Goal: Obtain resource: Download file/media

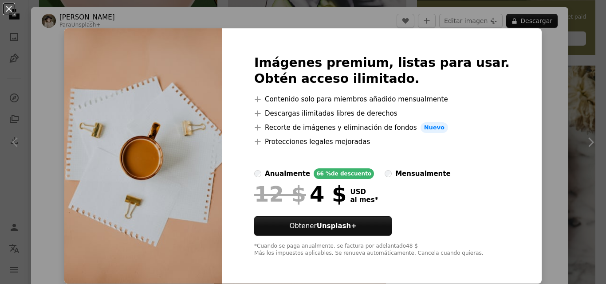
scroll to position [399, 0]
click at [163, 107] on img at bounding box center [143, 155] width 158 height 255
click at [78, 73] on div "An X shape Imágenes premium, listas para usar. Obtén acceso ilimitado. A plus s…" at bounding box center [303, 142] width 606 height 284
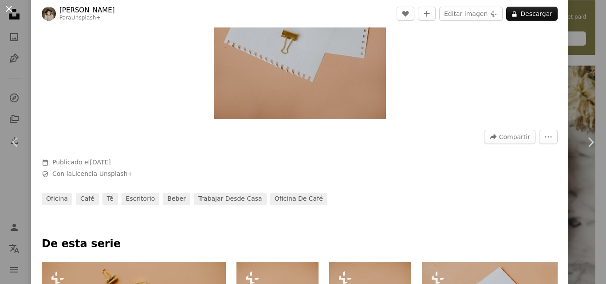
scroll to position [399, 0]
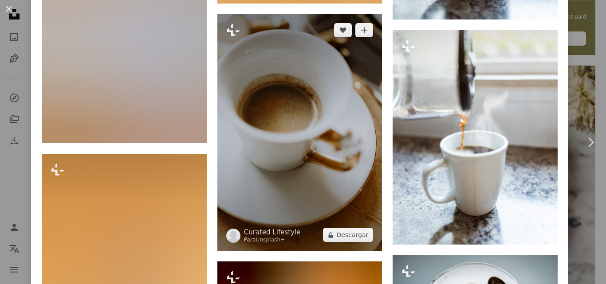
scroll to position [665, 0]
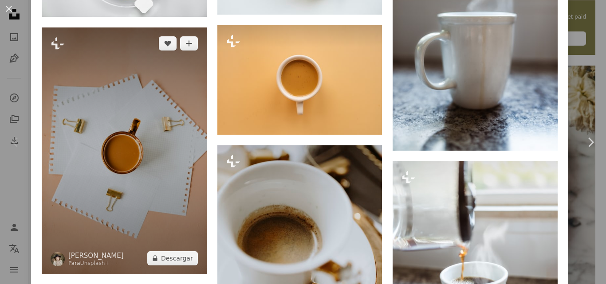
click at [124, 162] on img at bounding box center [124, 150] width 165 height 247
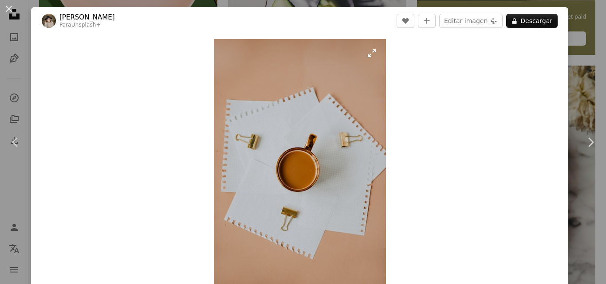
click at [263, 155] on img "Ampliar en esta imagen" at bounding box center [300, 168] width 172 height 258
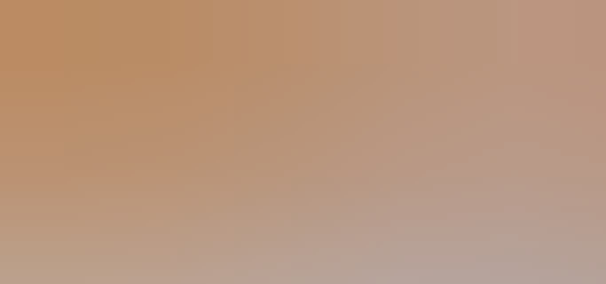
scroll to position [302, 0]
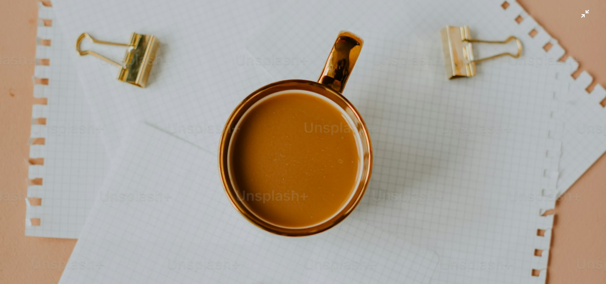
click at [321, 117] on img "Reducir el zoom en esta imagen" at bounding box center [303, 151] width 606 height 908
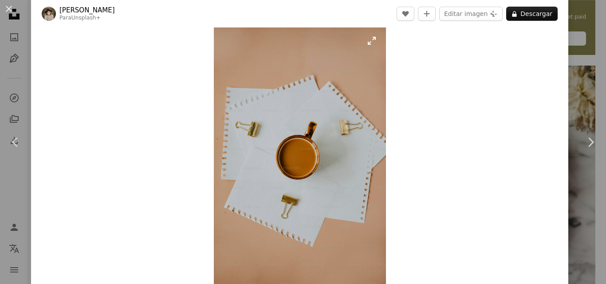
click at [308, 144] on img "Ampliar en esta imagen" at bounding box center [300, 156] width 172 height 258
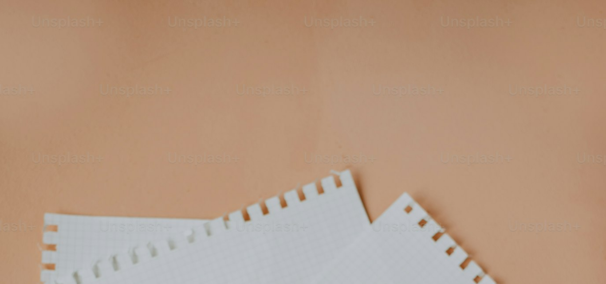
scroll to position [302, 0]
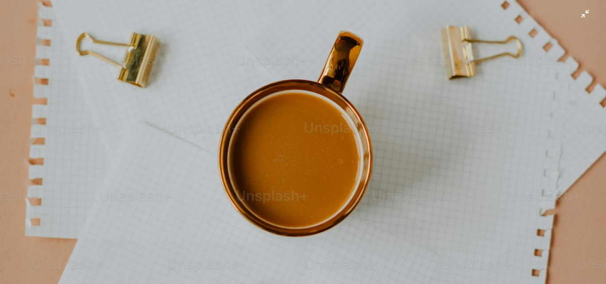
click at [308, 144] on img "Reducir el zoom en esta imagen" at bounding box center [303, 151] width 606 height 908
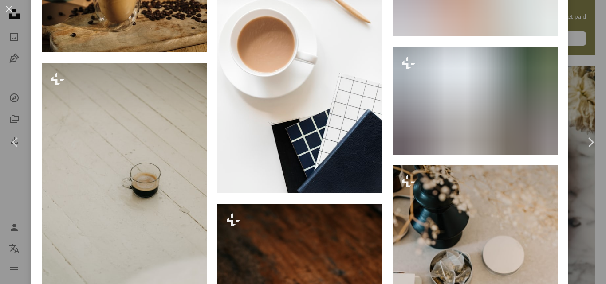
scroll to position [2007, 0]
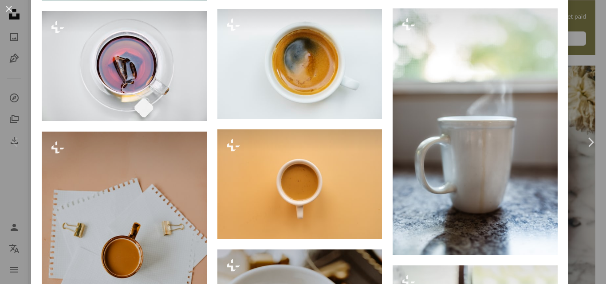
scroll to position [576, 0]
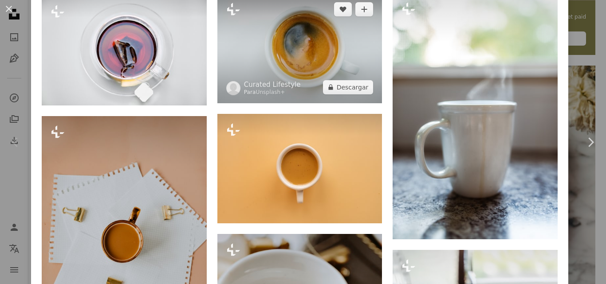
click at [291, 66] on img at bounding box center [299, 48] width 165 height 110
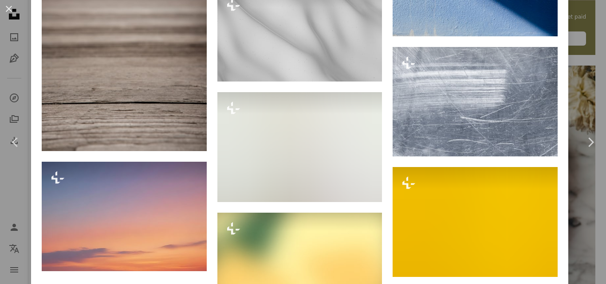
scroll to position [4018, 0]
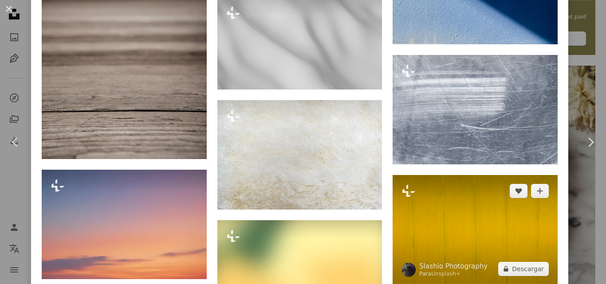
click at [438, 175] on img at bounding box center [474, 230] width 165 height 110
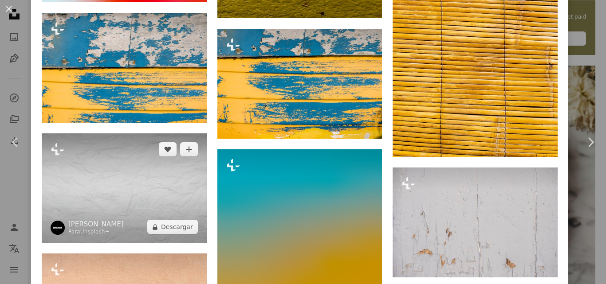
scroll to position [1020, 0]
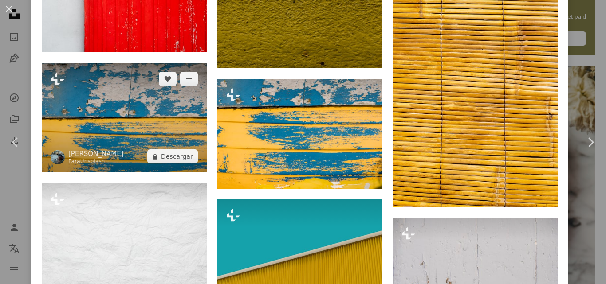
click at [153, 120] on img at bounding box center [124, 118] width 165 height 110
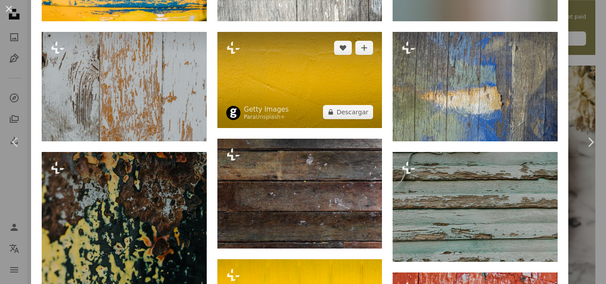
scroll to position [798, 0]
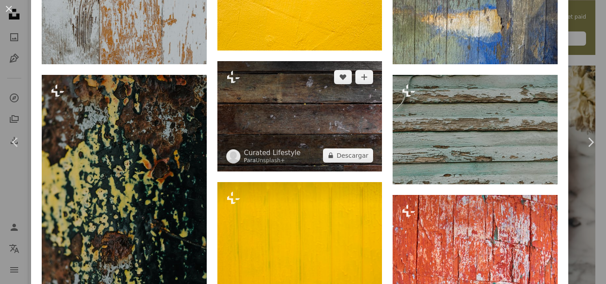
click at [294, 122] on img at bounding box center [299, 116] width 165 height 110
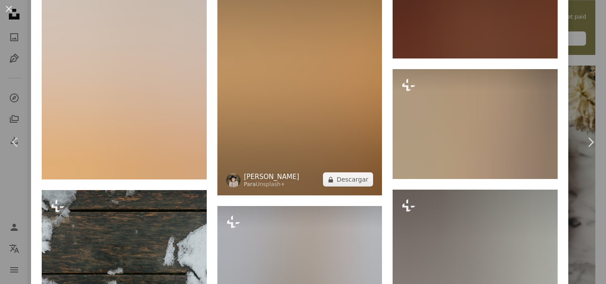
scroll to position [1286, 0]
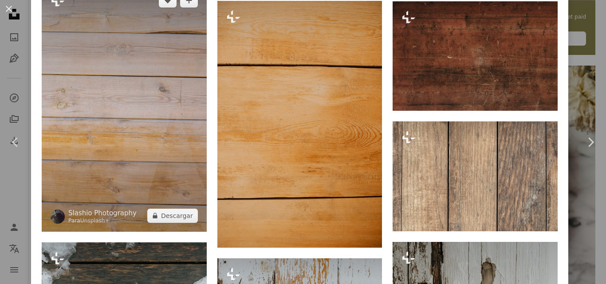
click at [145, 134] on img at bounding box center [124, 107] width 165 height 247
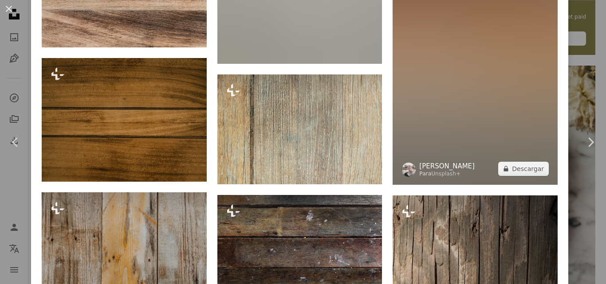
scroll to position [1064, 0]
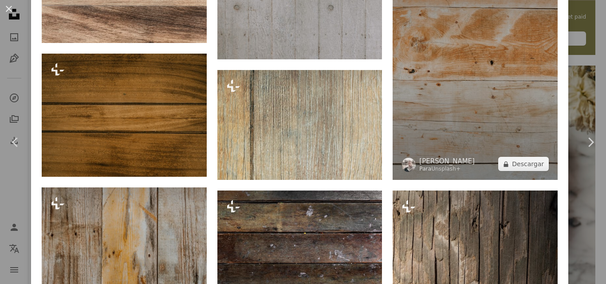
click at [465, 108] on img at bounding box center [474, 56] width 165 height 247
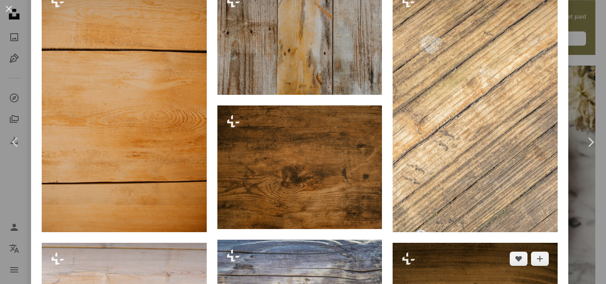
scroll to position [621, 0]
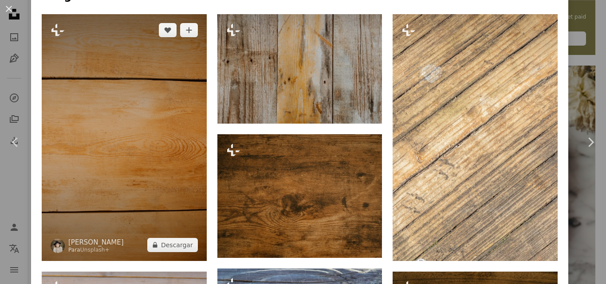
click at [177, 176] on img at bounding box center [124, 137] width 165 height 247
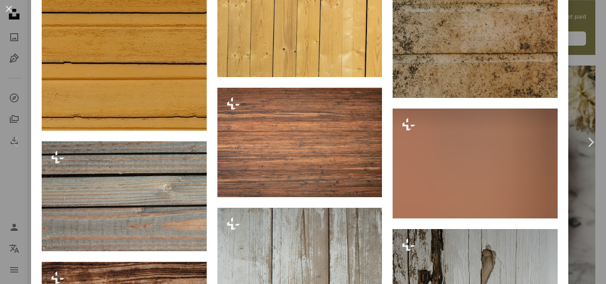
scroll to position [3458, 0]
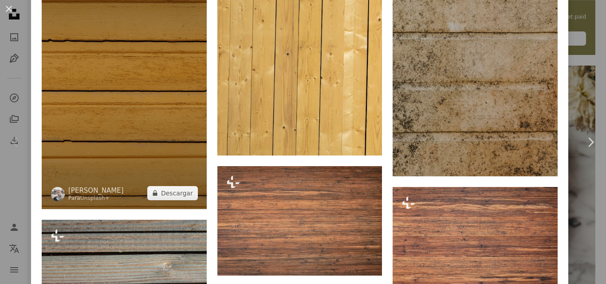
click at [127, 94] on img at bounding box center [124, 85] width 165 height 247
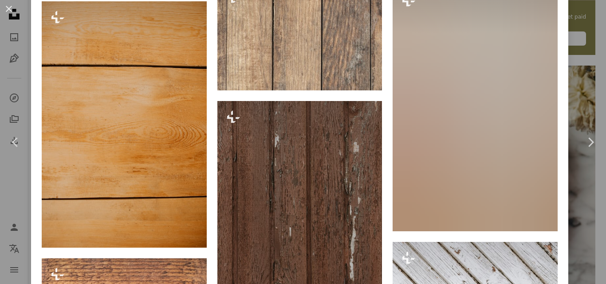
scroll to position [1507, 0]
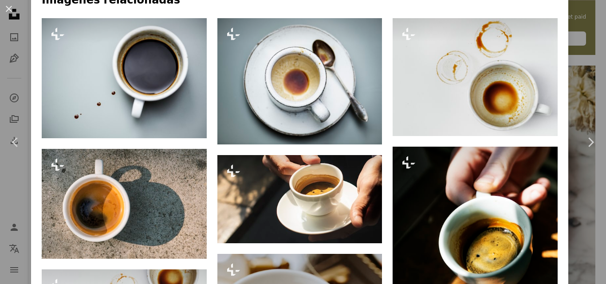
scroll to position [443, 0]
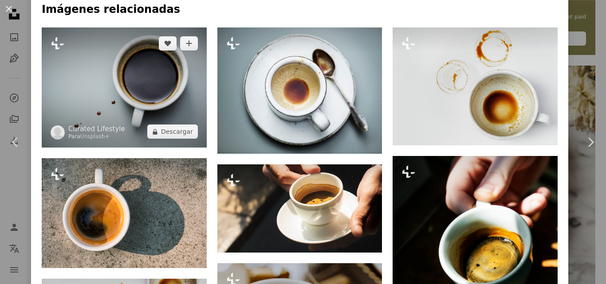
click at [117, 84] on img at bounding box center [124, 87] width 165 height 120
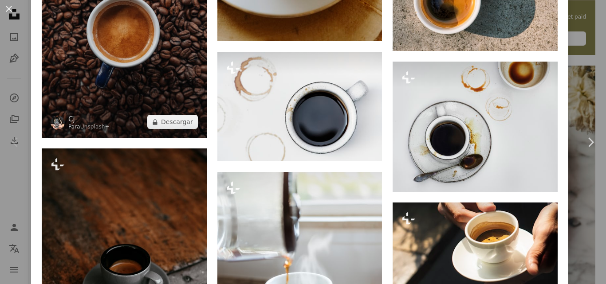
scroll to position [798, 0]
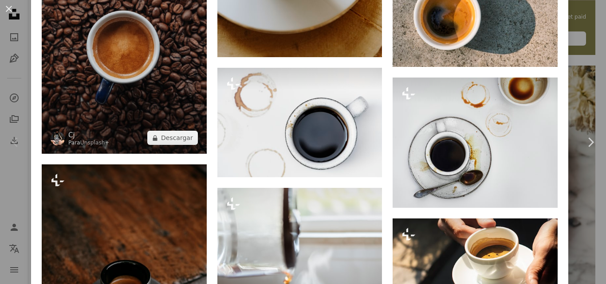
click at [132, 91] on img at bounding box center [124, 47] width 165 height 213
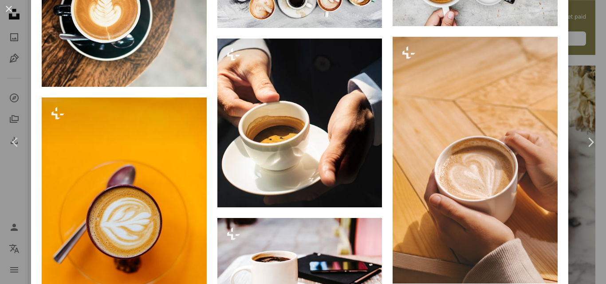
scroll to position [5510, 0]
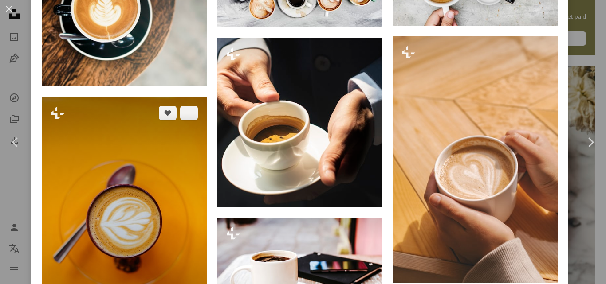
click at [146, 207] on img at bounding box center [124, 220] width 165 height 247
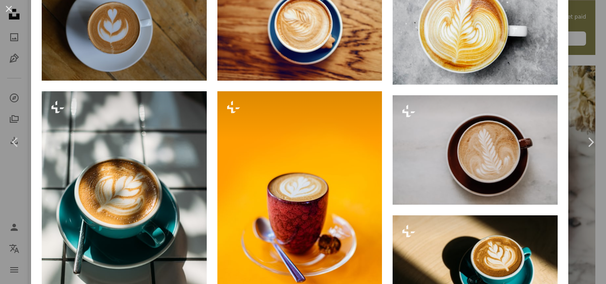
scroll to position [621, 0]
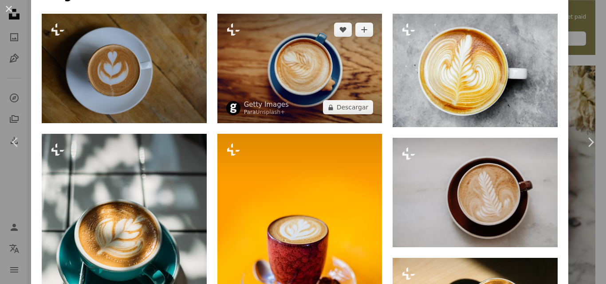
click at [316, 82] on img at bounding box center [299, 69] width 165 height 110
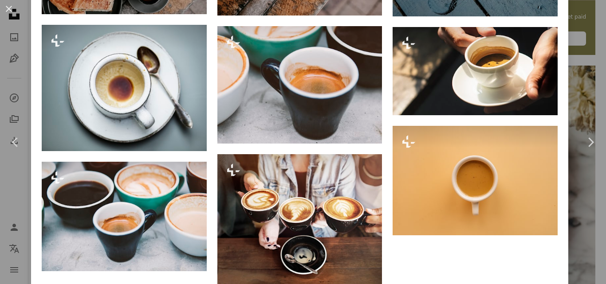
scroll to position [3406, 0]
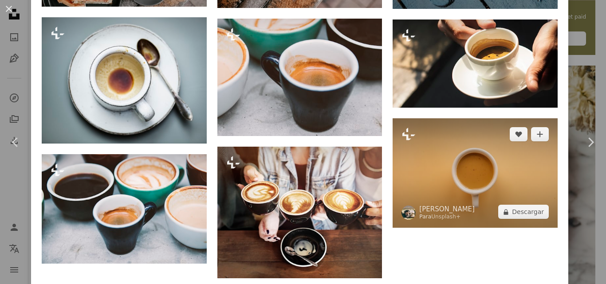
click at [483, 135] on img at bounding box center [474, 173] width 165 height 110
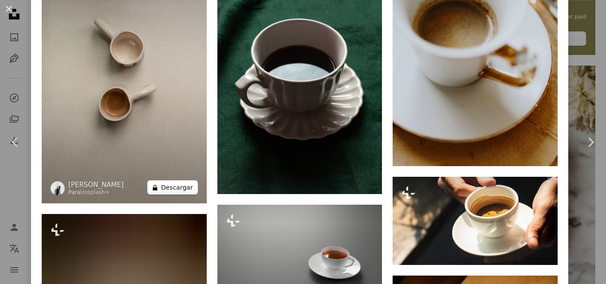
scroll to position [1419, 0]
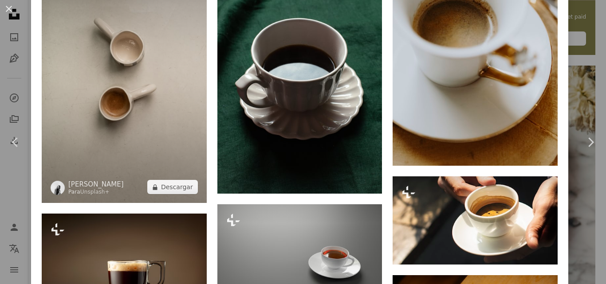
click at [175, 125] on img at bounding box center [124, 79] width 165 height 247
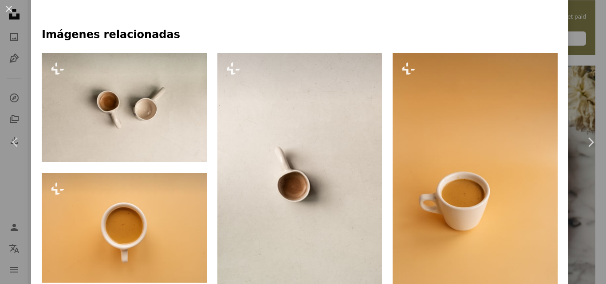
scroll to position [576, 0]
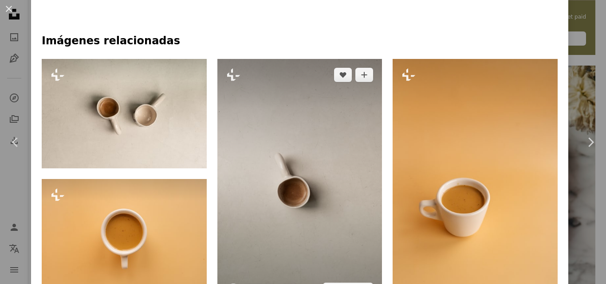
click at [297, 185] on img at bounding box center [299, 182] width 165 height 247
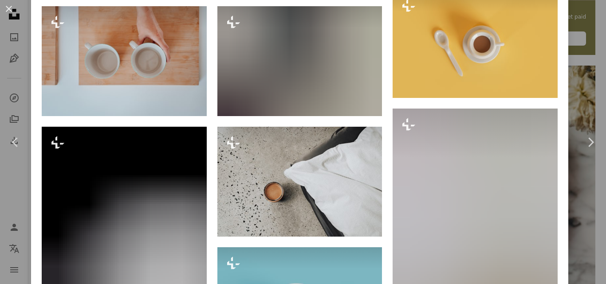
scroll to position [842, 0]
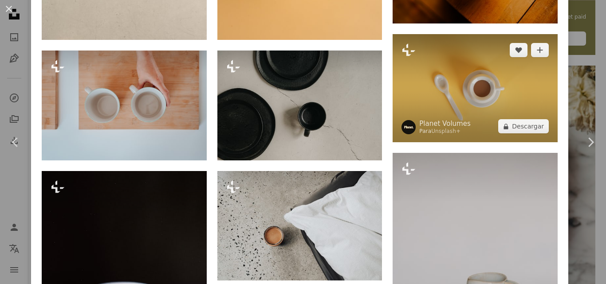
click at [444, 86] on img at bounding box center [474, 88] width 165 height 109
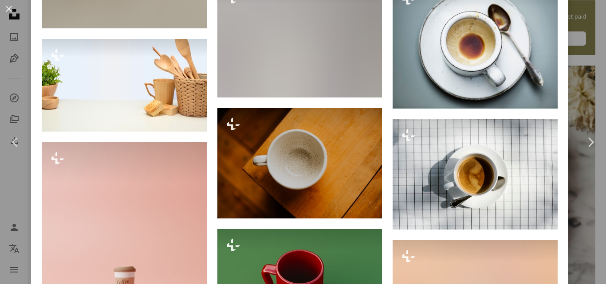
scroll to position [1241, 0]
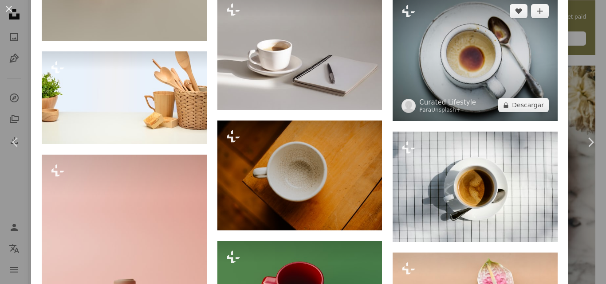
click at [430, 80] on img at bounding box center [474, 58] width 165 height 126
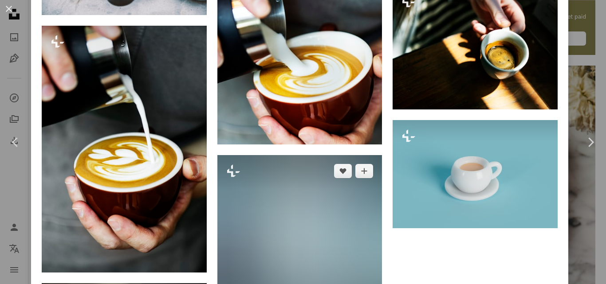
scroll to position [3601, 0]
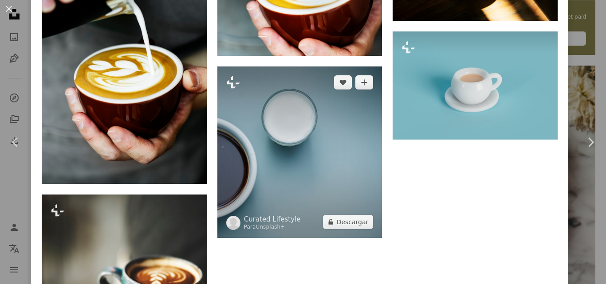
click at [252, 81] on img at bounding box center [299, 152] width 165 height 172
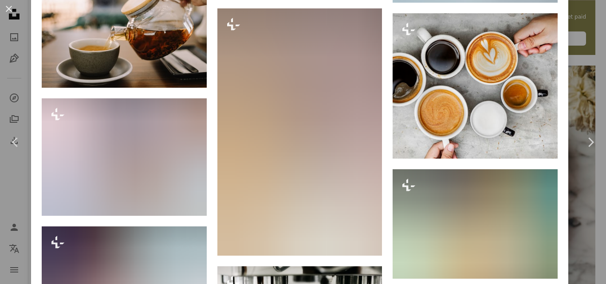
scroll to position [3455, 0]
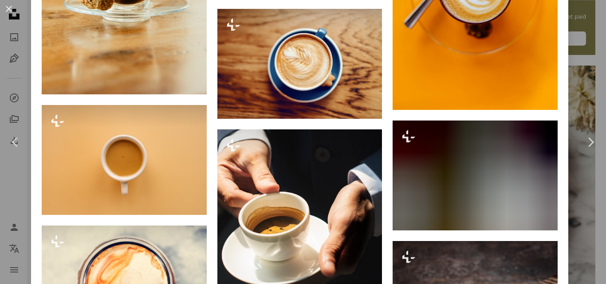
scroll to position [1773, 0]
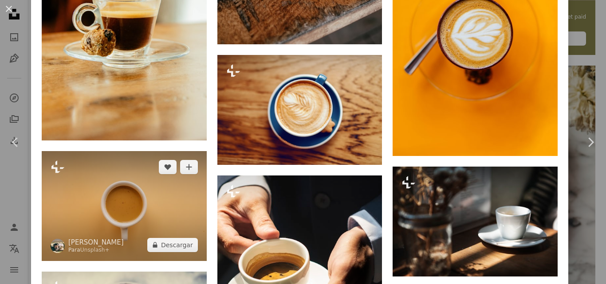
click at [132, 188] on img at bounding box center [124, 206] width 165 height 110
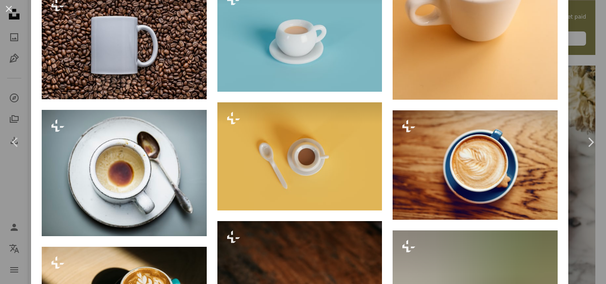
scroll to position [1108, 0]
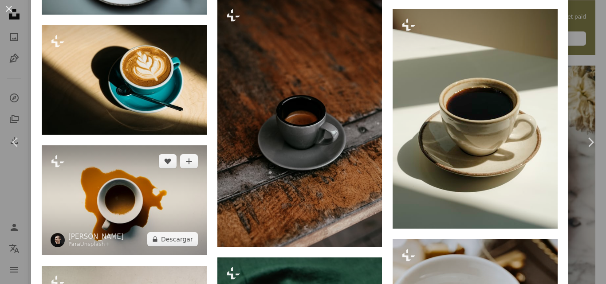
click at [165, 180] on img at bounding box center [124, 200] width 165 height 110
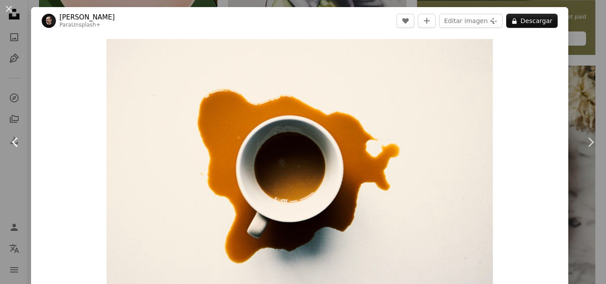
click at [2, 106] on link "Chevron left" at bounding box center [15, 142] width 31 height 85
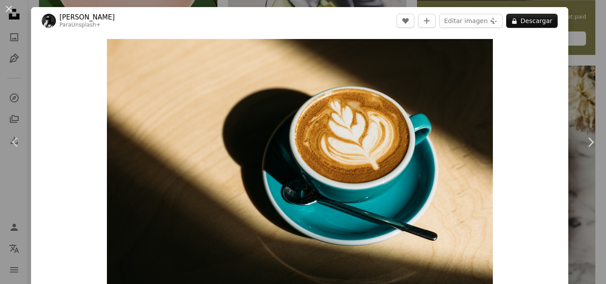
click at [13, 14] on button "An X shape" at bounding box center [9, 9] width 11 height 11
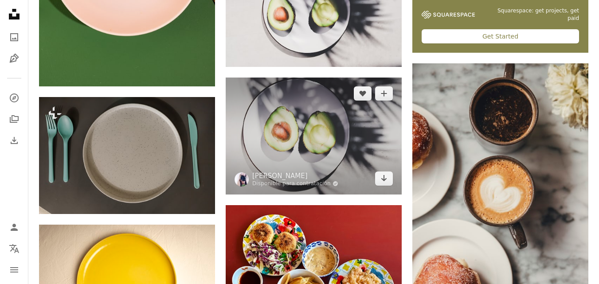
click at [282, 122] on img at bounding box center [314, 136] width 176 height 117
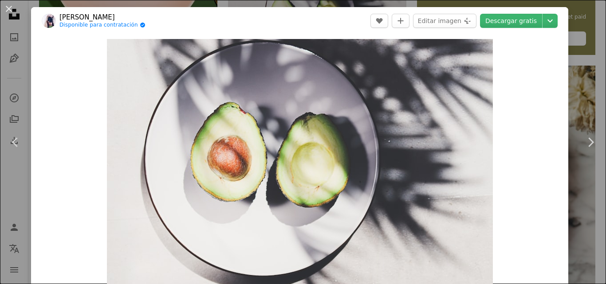
click at [584, 58] on div "An X shape Chevron left Chevron right [PERSON_NAME] Disponible para contratació…" at bounding box center [303, 142] width 606 height 284
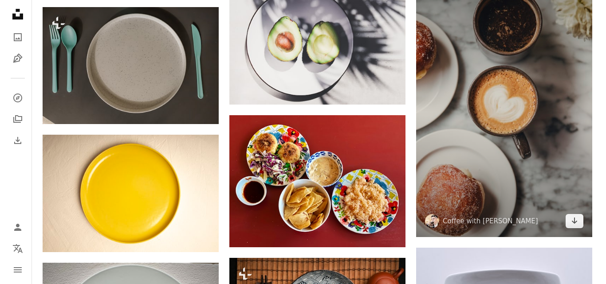
scroll to position [488, 0]
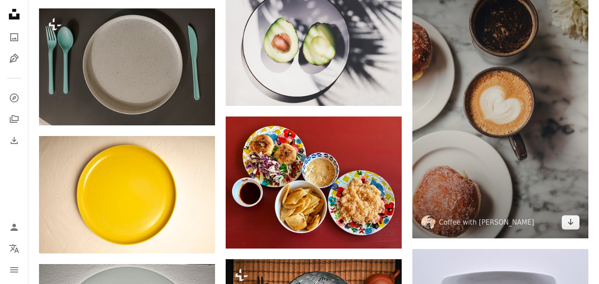
click at [509, 116] on img at bounding box center [500, 107] width 176 height 264
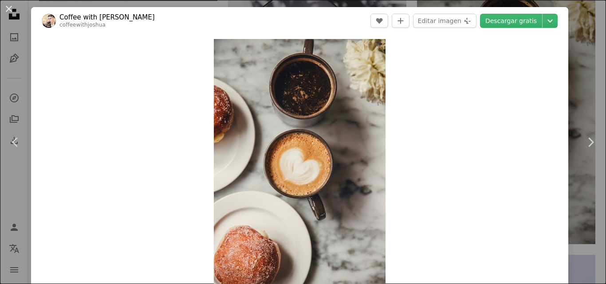
click at [577, 42] on div "An X shape Chevron left Chevron right Coffee with [PERSON_NAME] A heart A plus …" at bounding box center [303, 142] width 606 height 284
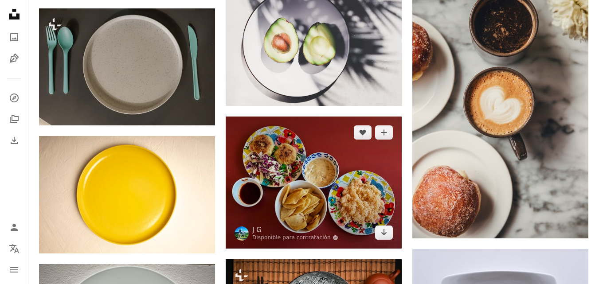
click at [374, 153] on img at bounding box center [314, 183] width 176 height 132
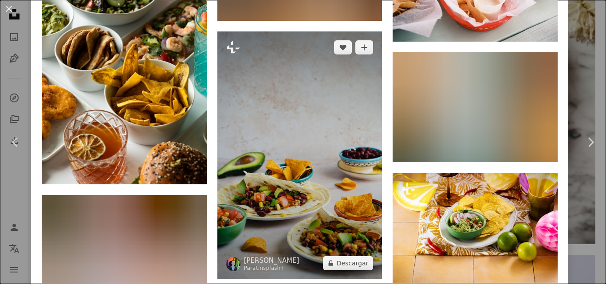
scroll to position [1818, 0]
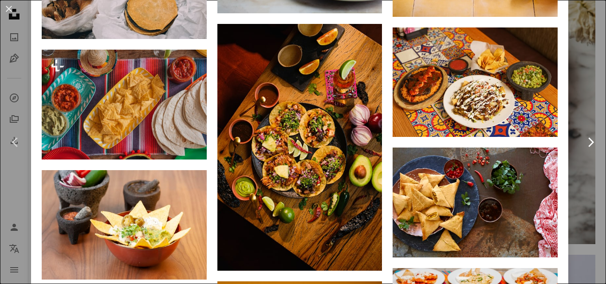
click at [575, 180] on link "Chevron right" at bounding box center [590, 142] width 31 height 85
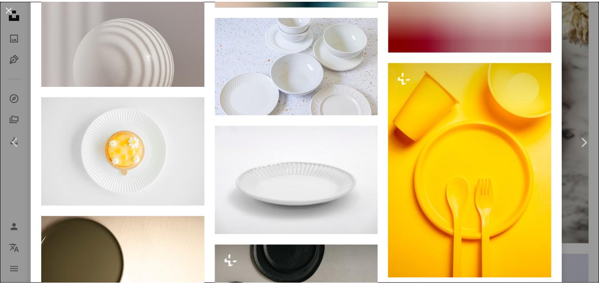
scroll to position [4088, 0]
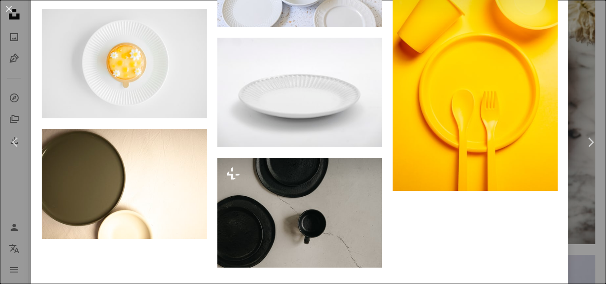
click at [573, 193] on div "An X shape Chevron left Chevron right servet photograph Disponible para contrat…" at bounding box center [303, 142] width 606 height 284
